Goal: Find specific page/section: Find specific page/section

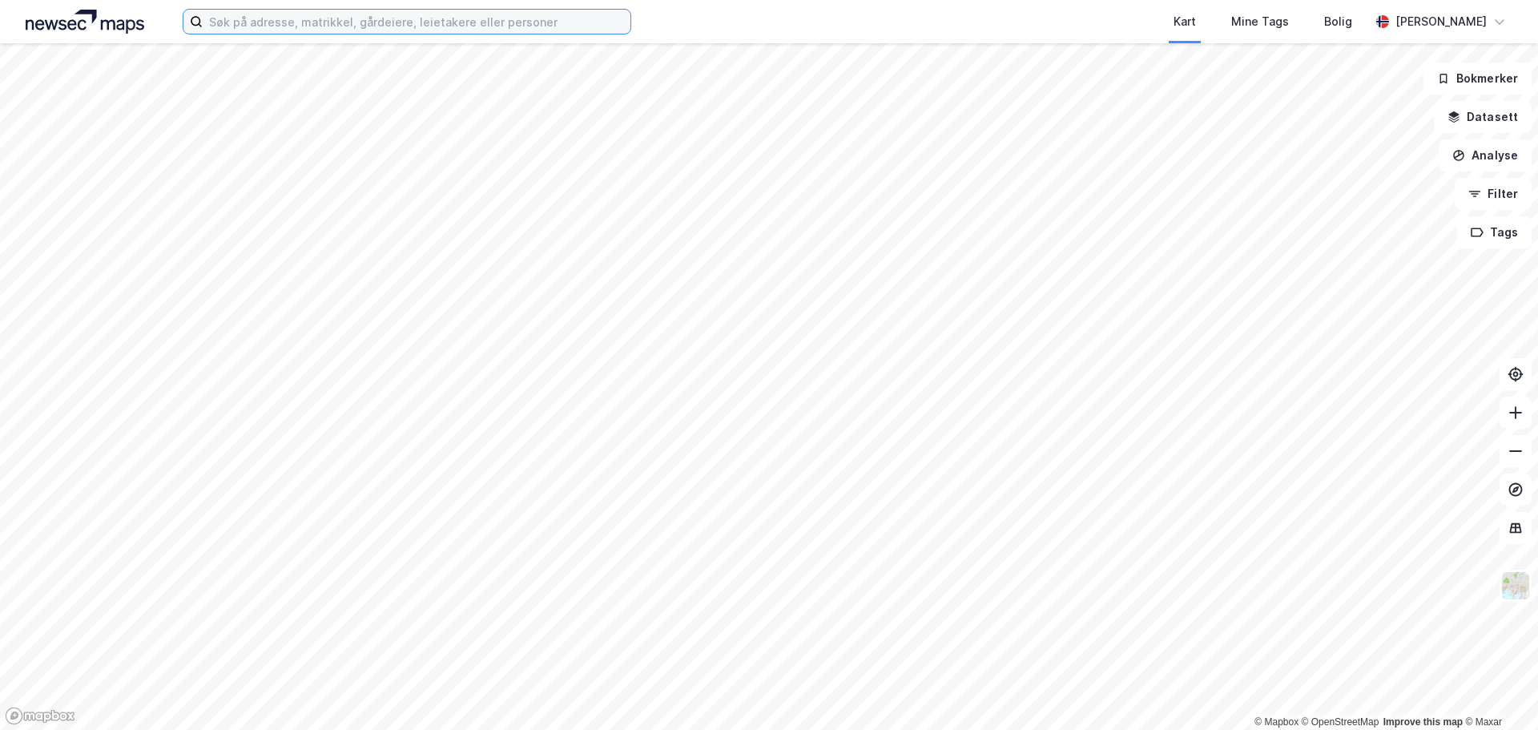
click at [403, 26] on input at bounding box center [417, 22] width 428 height 24
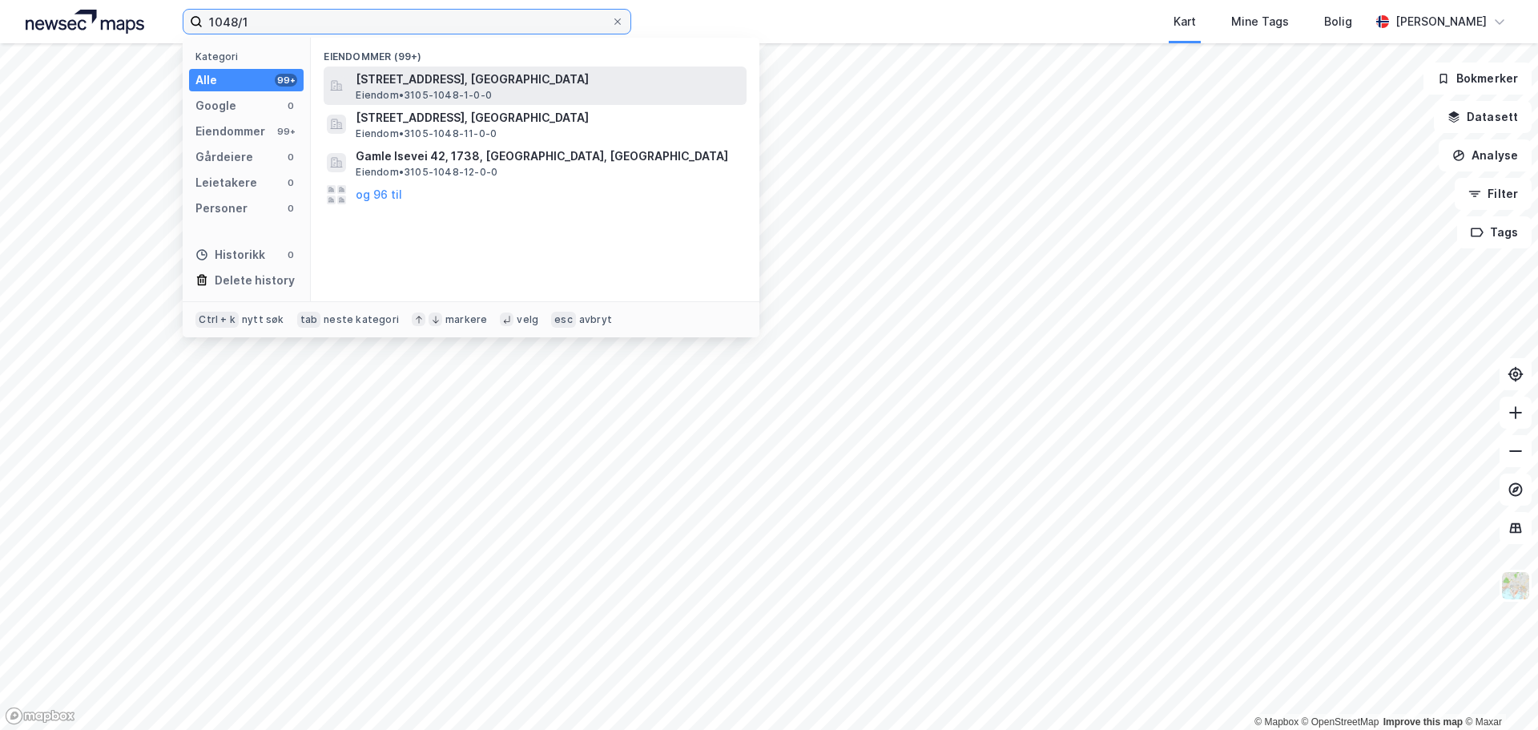
type input "1048/1"
click at [454, 77] on span "[STREET_ADDRESS], [GEOGRAPHIC_DATA]" at bounding box center [548, 79] width 384 height 19
